Goal: Task Accomplishment & Management: Manage account settings

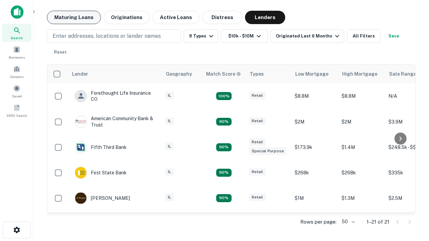
click at [74, 17] on button "Maturing Loans" at bounding box center [74, 17] width 54 height 13
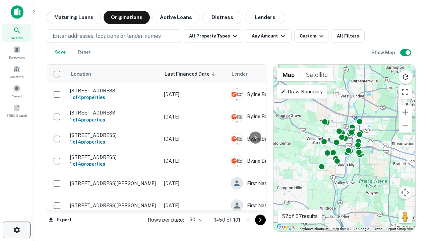
click at [16, 230] on icon "button" at bounding box center [17, 230] width 8 height 8
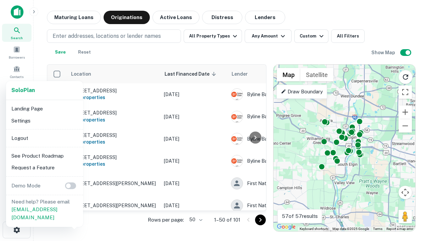
click at [44, 138] on li "Logout" at bounding box center [45, 138] width 72 height 12
